Goal: Transaction & Acquisition: Book appointment/travel/reservation

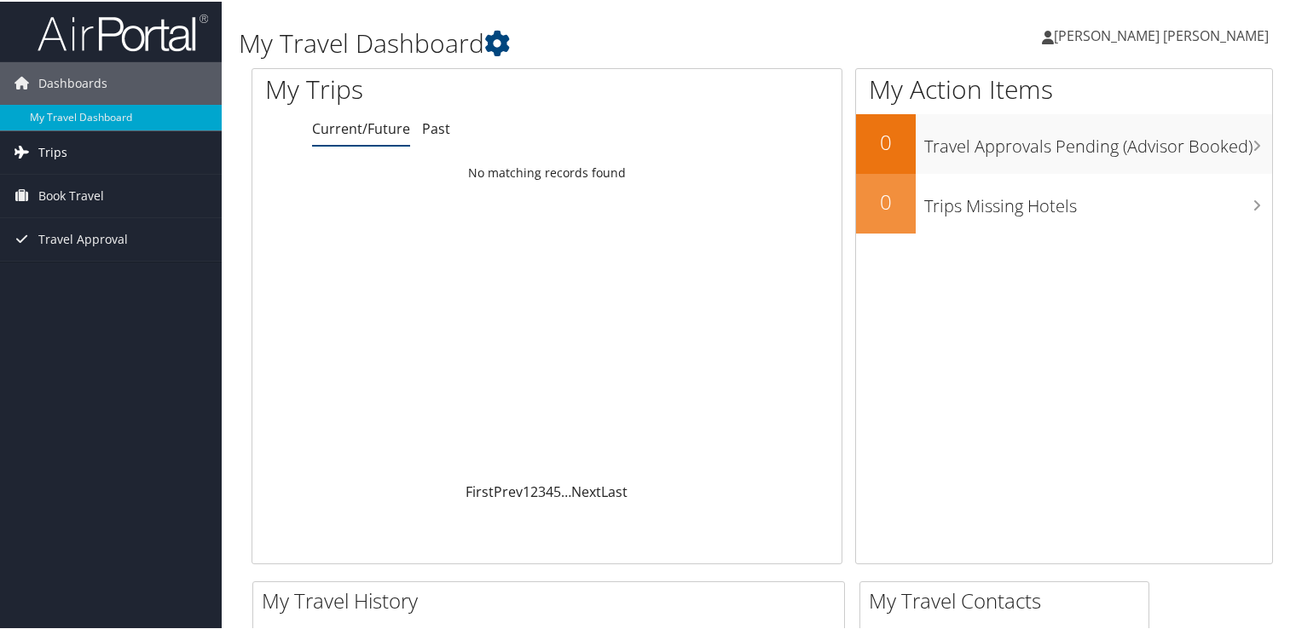
click at [72, 156] on link "Trips" at bounding box center [111, 151] width 222 height 43
click at [64, 266] on span "Book Travel" at bounding box center [71, 271] width 66 height 43
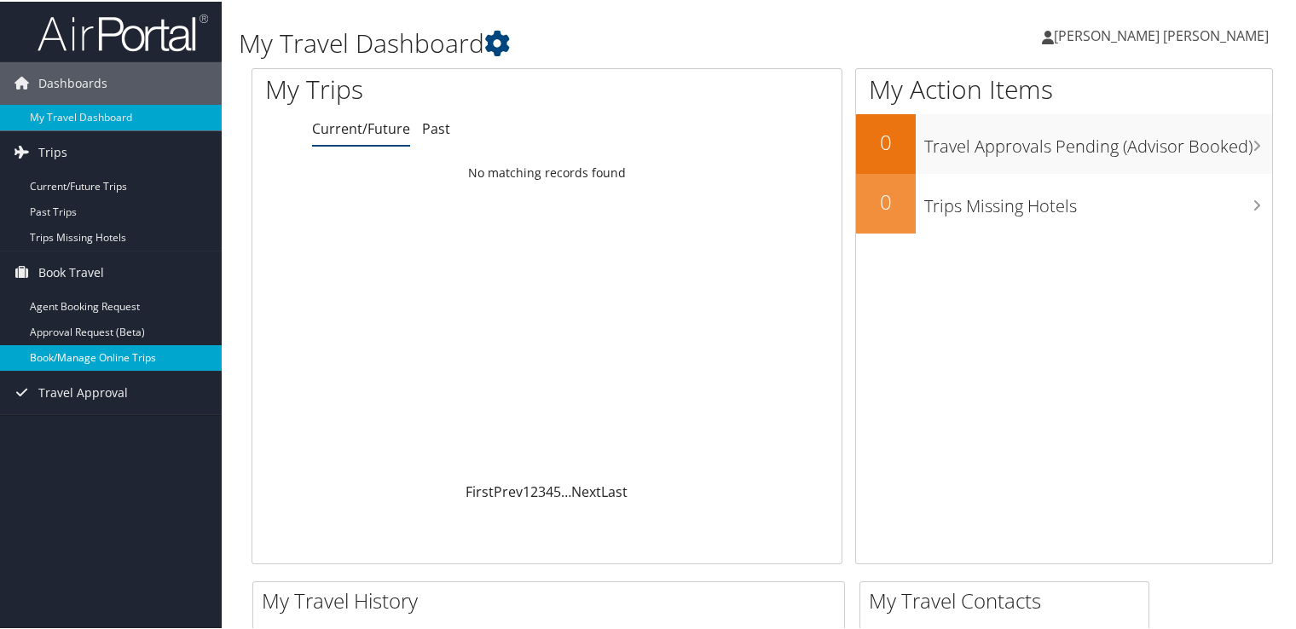
click at [113, 363] on link "Book/Manage Online Trips" at bounding box center [111, 357] width 222 height 26
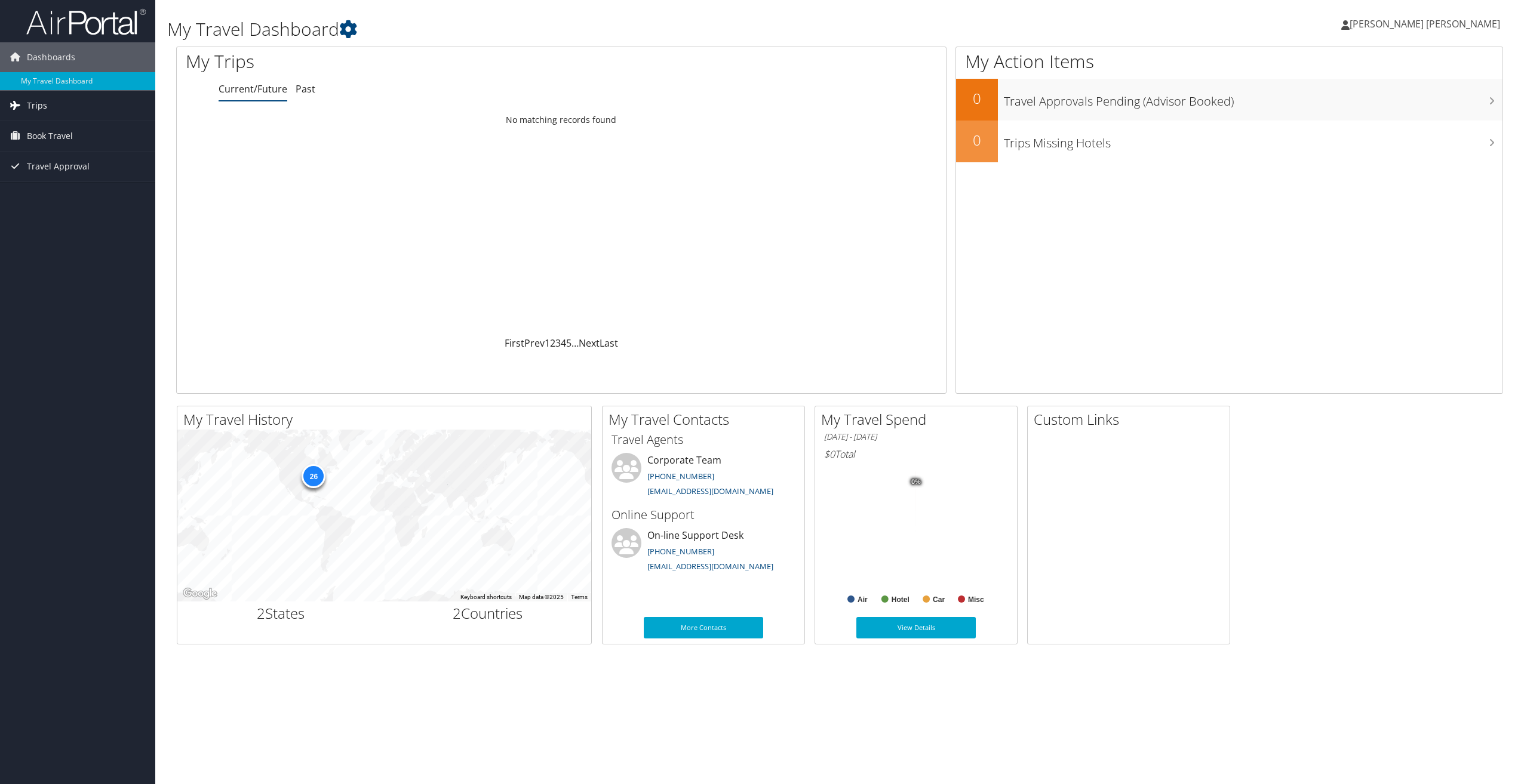
click at [35, 103] on span "Trips" at bounding box center [36, 106] width 20 height 30
click at [63, 191] on span "Book Travel" at bounding box center [50, 190] width 46 height 30
click at [83, 249] on link "Book/Manage Online Trips" at bounding box center [78, 250] width 155 height 18
click at [71, 246] on link "Book/Manage Online Trips" at bounding box center [78, 250] width 155 height 18
